Goal: Navigation & Orientation: Find specific page/section

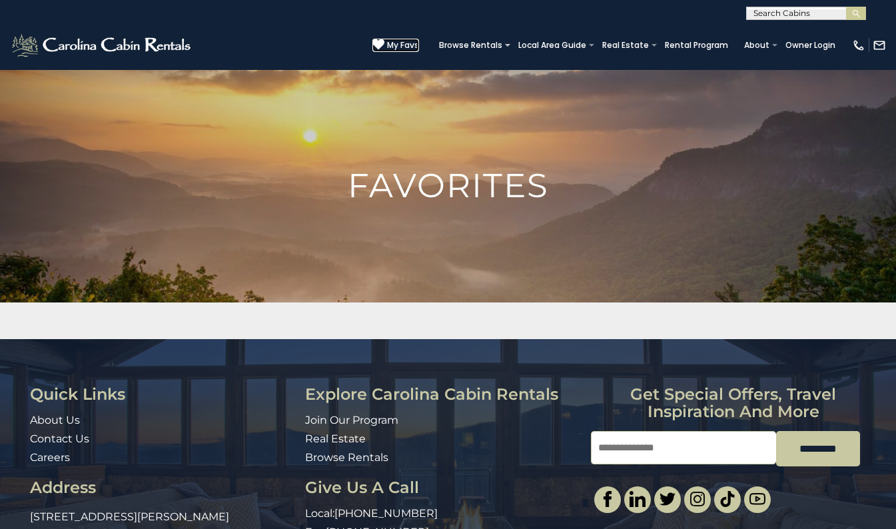
click at [372, 39] on icon at bounding box center [378, 45] width 12 height 12
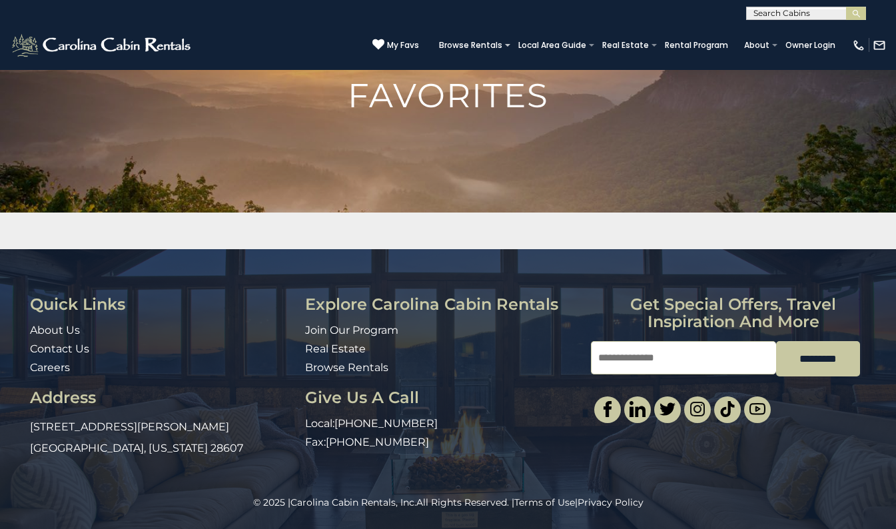
scroll to position [90, 0]
